Goal: Task Accomplishment & Management: Manage account settings

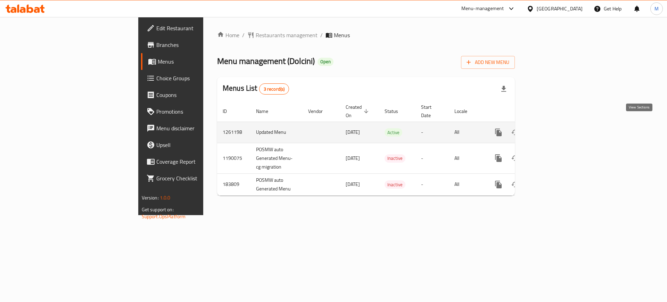
click at [552, 129] on icon "enhanced table" at bounding box center [548, 132] width 6 height 6
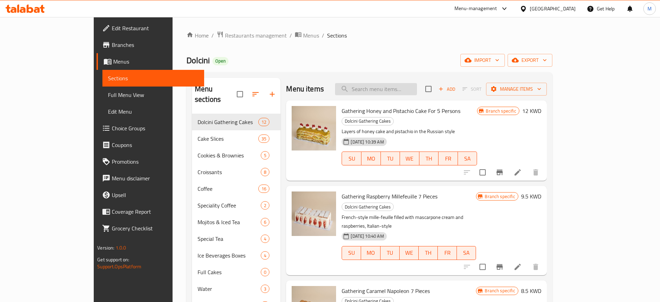
click at [407, 88] on input "search" at bounding box center [376, 89] width 82 height 12
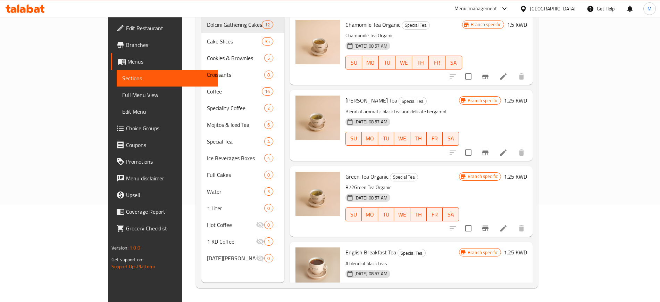
scroll to position [471, 0]
type input "tea"
click at [508, 225] on icon at bounding box center [504, 229] width 8 height 8
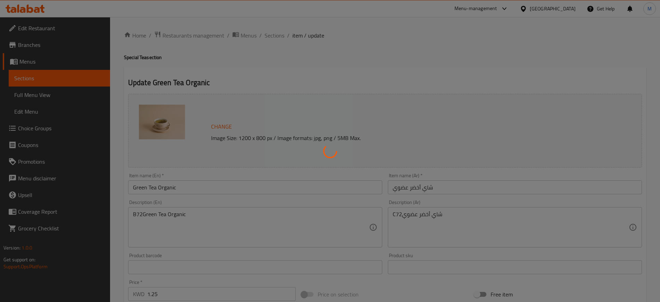
click at [201, 186] on div at bounding box center [330, 151] width 660 height 302
click at [212, 180] on div at bounding box center [330, 151] width 660 height 302
click at [207, 186] on div at bounding box center [330, 151] width 660 height 302
click at [208, 188] on div at bounding box center [330, 151] width 660 height 302
click at [199, 184] on div at bounding box center [330, 151] width 660 height 302
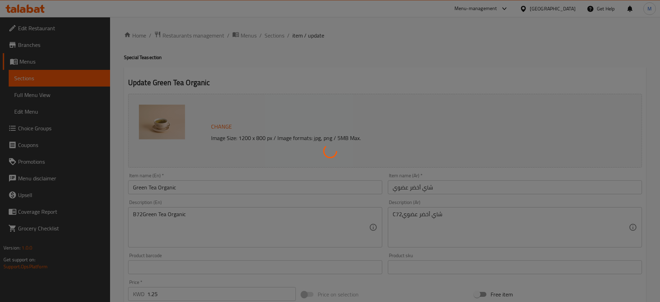
click at [199, 184] on div at bounding box center [330, 151] width 660 height 302
click at [232, 222] on div at bounding box center [330, 151] width 660 height 302
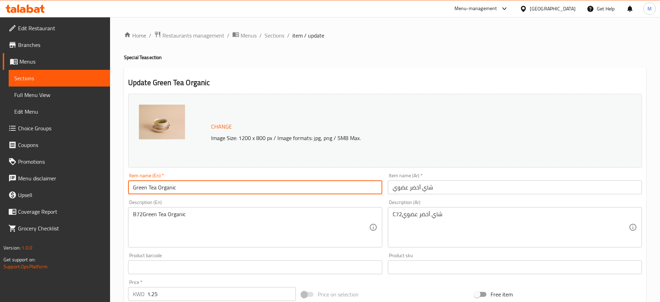
click at [203, 183] on input "Green Tea Organic" at bounding box center [255, 187] width 254 height 14
type input "Green Tea"
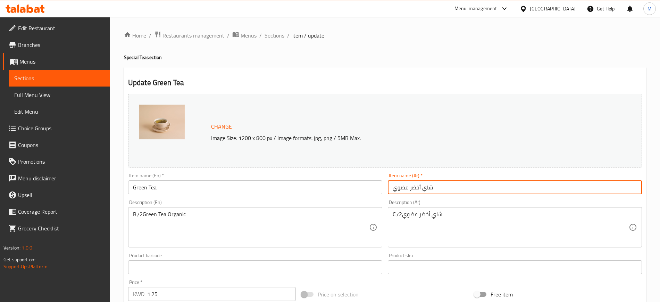
drag, startPoint x: 410, startPoint y: 190, endPoint x: 377, endPoint y: 189, distance: 32.3
click at [377, 189] on div "Change Image Size: 1200 x 800 px / Image formats: jpg, png / 5MB Max. Item name…" at bounding box center [385, 246] width 520 height 310
type input "شاي أخضر"
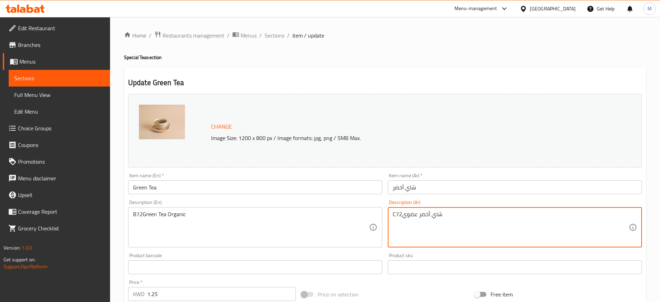
drag, startPoint x: 455, startPoint y: 216, endPoint x: 373, endPoint y: 219, distance: 81.7
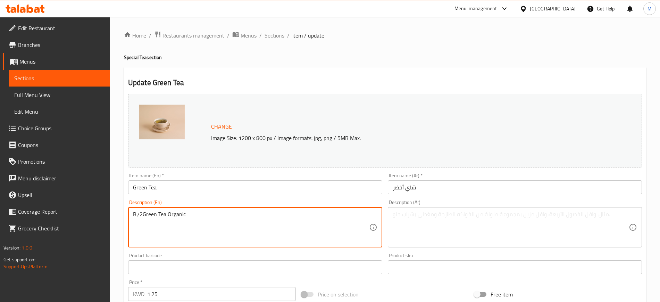
drag, startPoint x: 219, startPoint y: 227, endPoint x: 127, endPoint y: 235, distance: 92.4
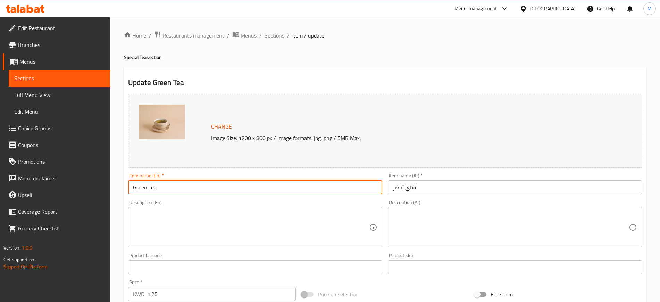
click at [205, 192] on input "Green Tea" at bounding box center [255, 187] width 254 height 14
drag, startPoint x: 220, startPoint y: 66, endPoint x: 133, endPoint y: 42, distance: 89.7
click at [220, 66] on div "Home / Restaurants management / Menus / Sections / item / update Special Tea se…" at bounding box center [385, 259] width 522 height 456
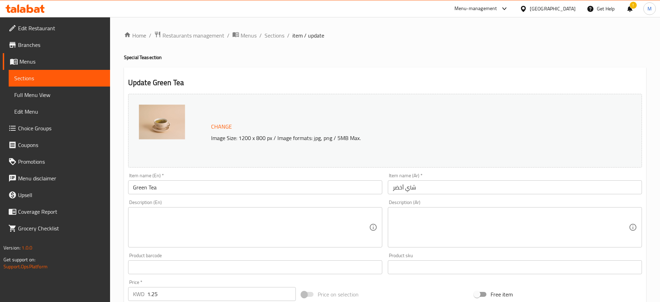
click at [20, 7] on icon at bounding box center [25, 9] width 39 height 8
